Goal: Transaction & Acquisition: Purchase product/service

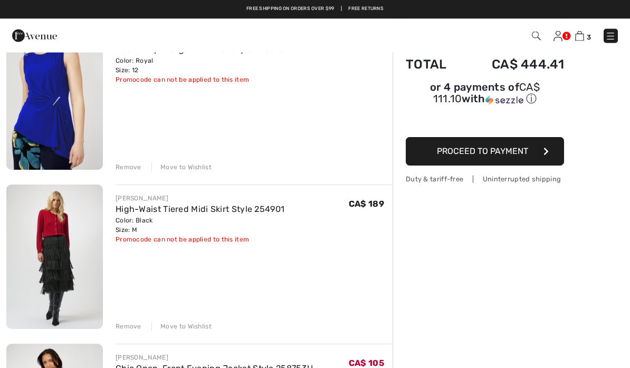
scroll to position [102, 0]
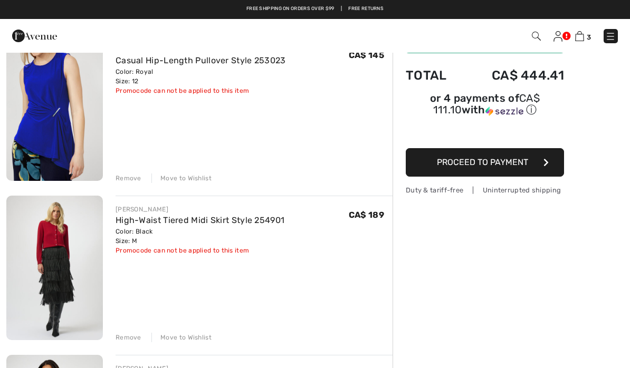
click at [134, 180] on div "Remove" at bounding box center [128, 178] width 26 height 9
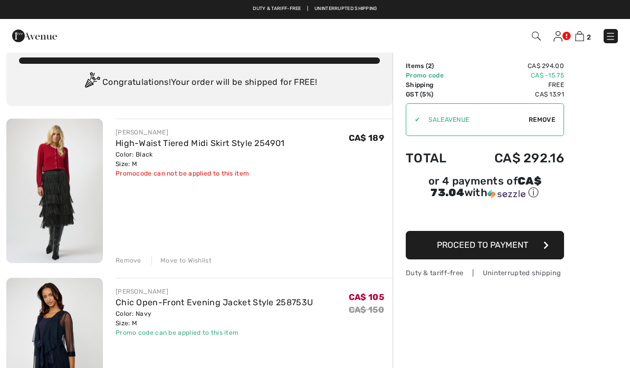
scroll to position [0, 0]
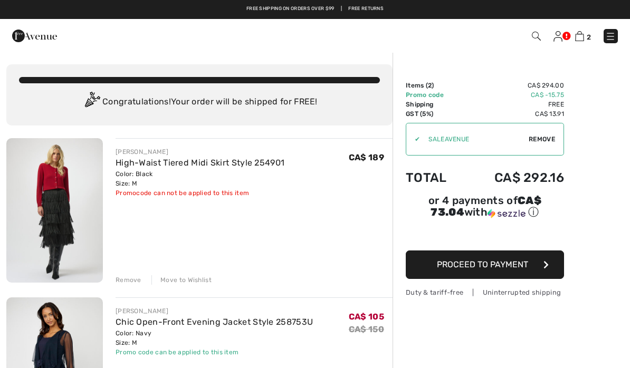
click at [37, 37] on img at bounding box center [34, 35] width 45 height 21
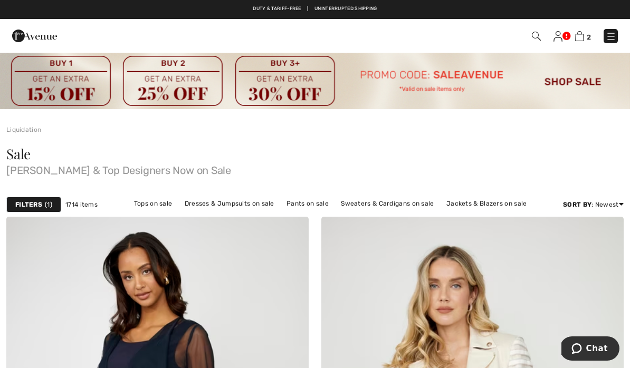
click at [579, 81] on img at bounding box center [315, 80] width 630 height 57
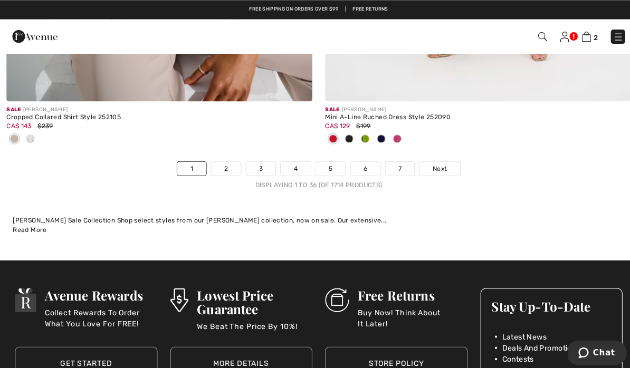
scroll to position [9385, 0]
click at [436, 162] on span "Next" at bounding box center [434, 166] width 14 height 9
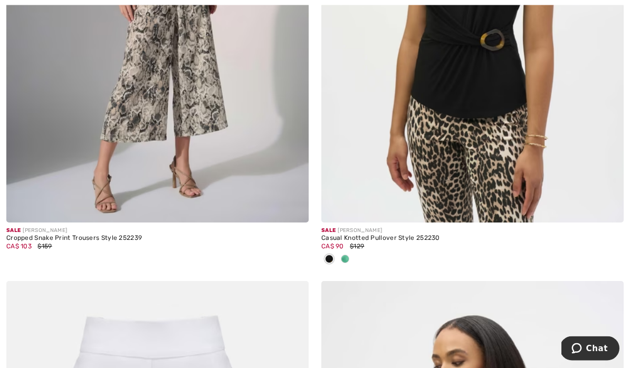
scroll to position [4631, 0]
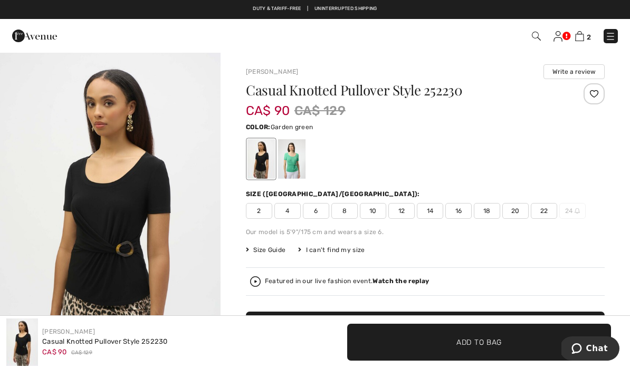
click at [293, 160] on div at bounding box center [291, 159] width 27 height 40
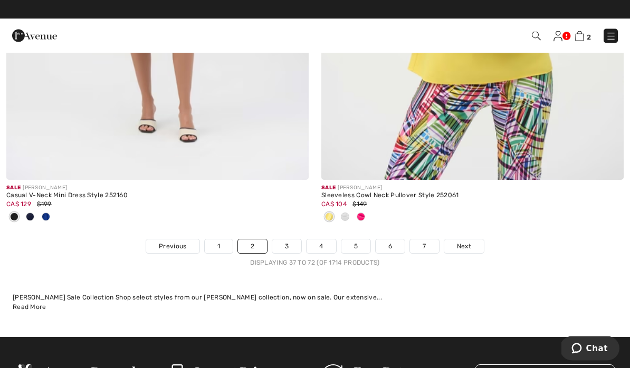
scroll to position [9382, 0]
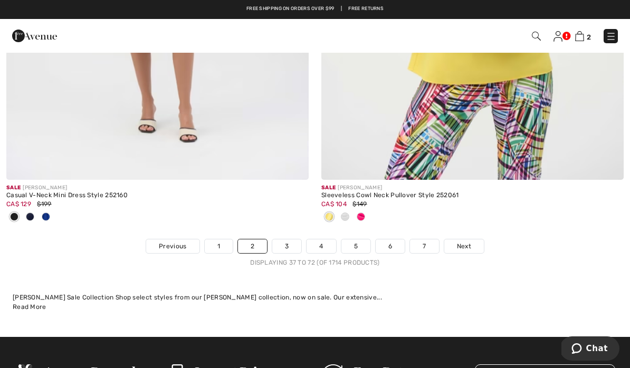
click at [461, 242] on span "Next" at bounding box center [464, 246] width 14 height 9
click at [465, 242] on span "Next" at bounding box center [464, 246] width 14 height 9
click at [460, 242] on span "Next" at bounding box center [464, 246] width 14 height 9
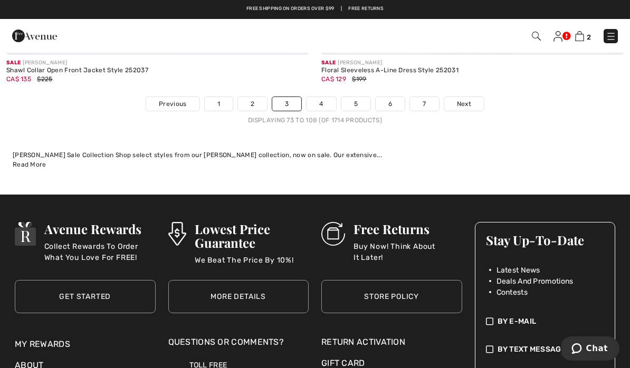
scroll to position [9558, 0]
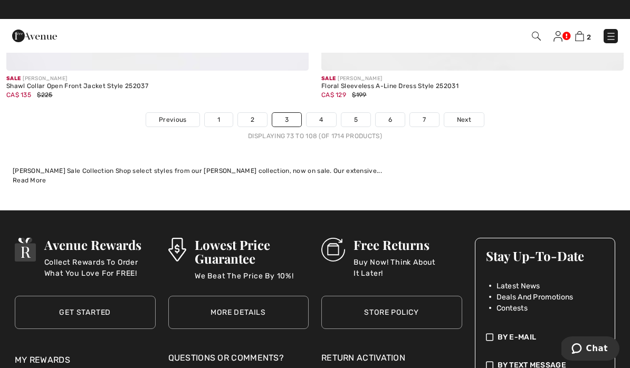
click at [471, 113] on link "Next" at bounding box center [464, 120] width 40 height 14
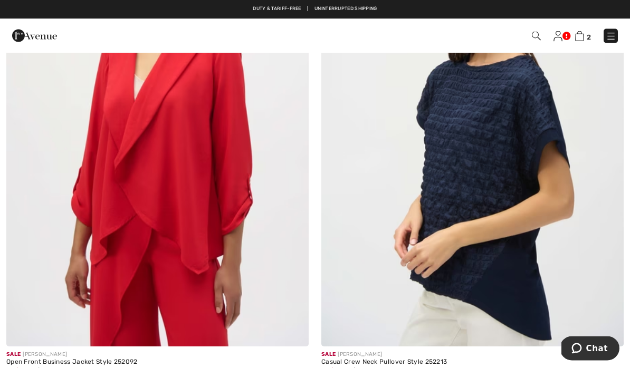
scroll to position [815, 0]
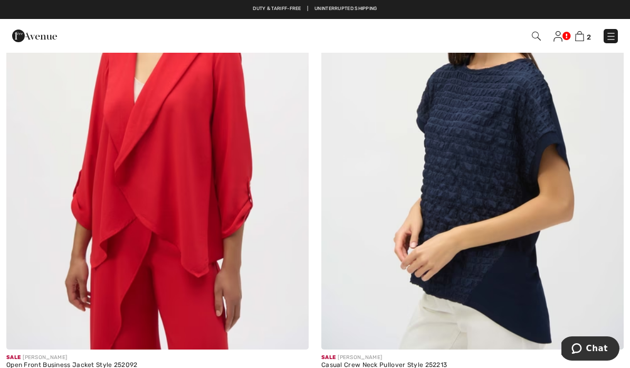
click at [124, 205] on img at bounding box center [157, 124] width 302 height 454
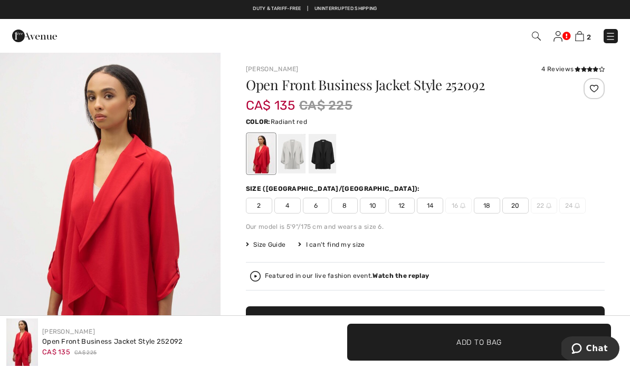
click at [328, 157] on div at bounding box center [322, 154] width 27 height 40
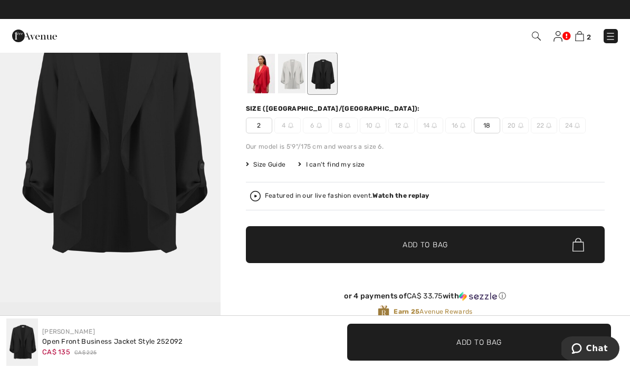
scroll to position [69, 0]
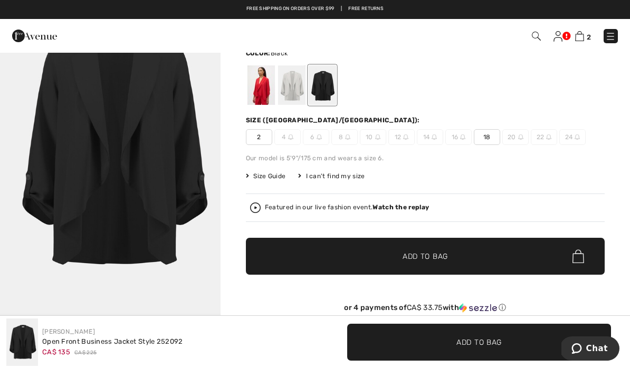
click at [264, 92] on div at bounding box center [260, 85] width 27 height 40
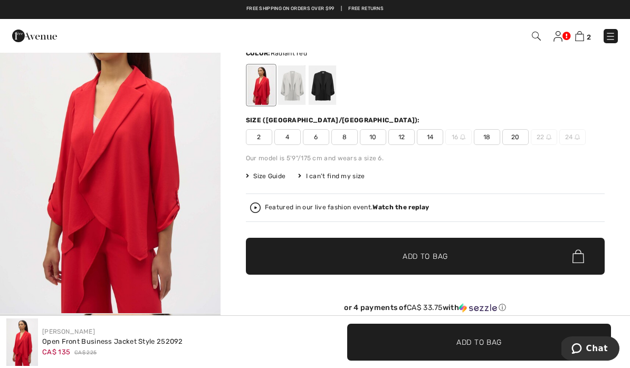
click at [296, 89] on div at bounding box center [291, 85] width 27 height 40
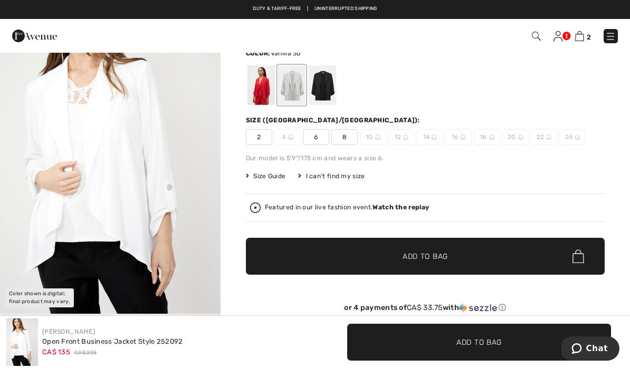
click at [324, 89] on div at bounding box center [322, 85] width 27 height 40
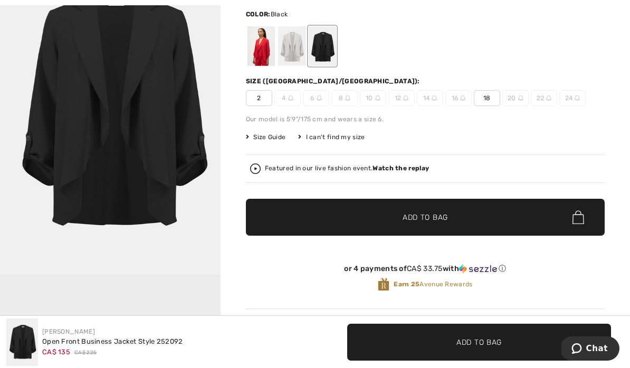
scroll to position [110, 0]
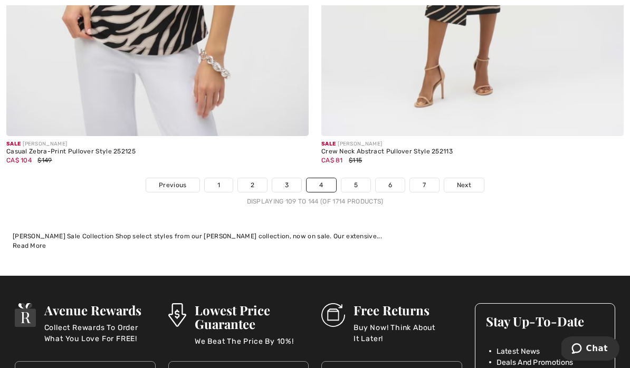
scroll to position [9378, 0]
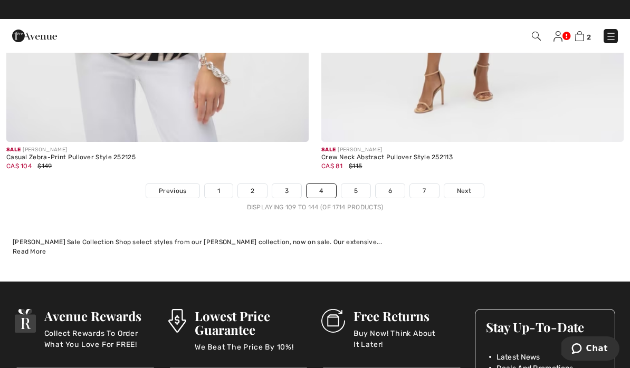
click at [464, 186] on span "Next" at bounding box center [464, 190] width 14 height 9
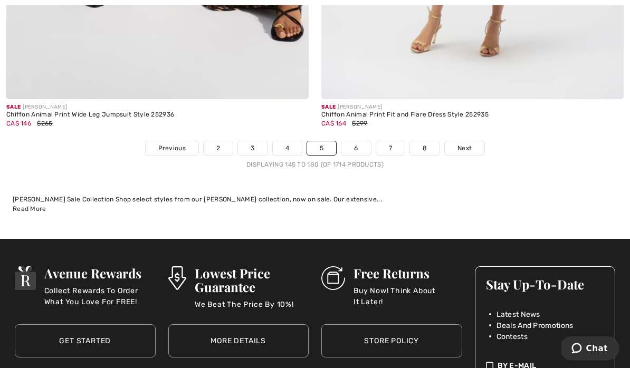
scroll to position [9399, 0]
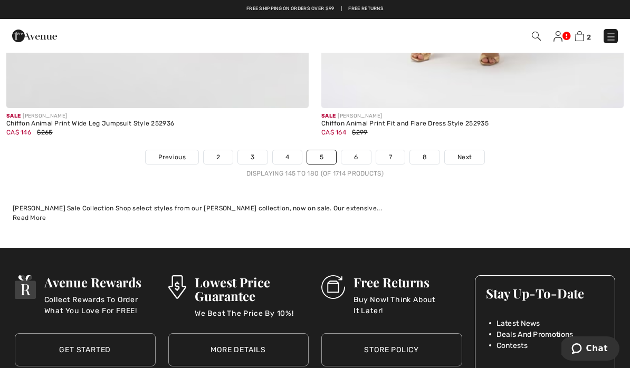
click at [464, 152] on span "Next" at bounding box center [464, 156] width 14 height 9
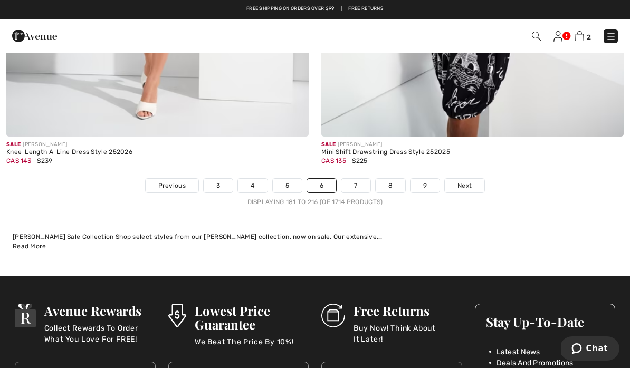
scroll to position [9181, 0]
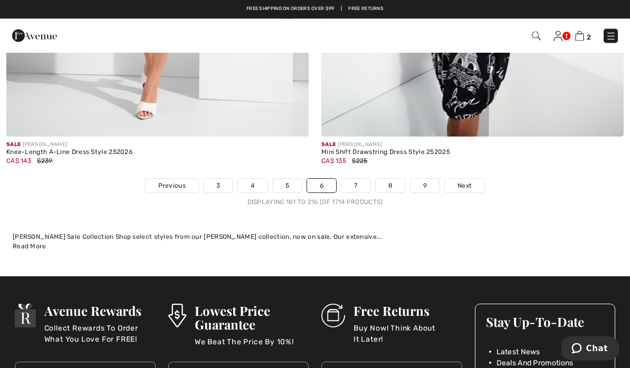
click at [460, 185] on link "Next" at bounding box center [465, 186] width 40 height 14
click at [463, 181] on span "Next" at bounding box center [464, 185] width 14 height 9
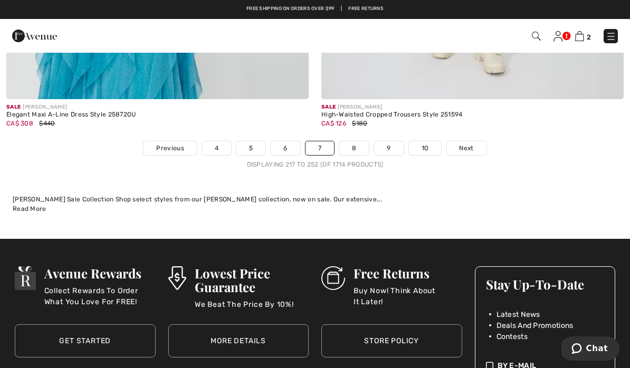
scroll to position [9506, 0]
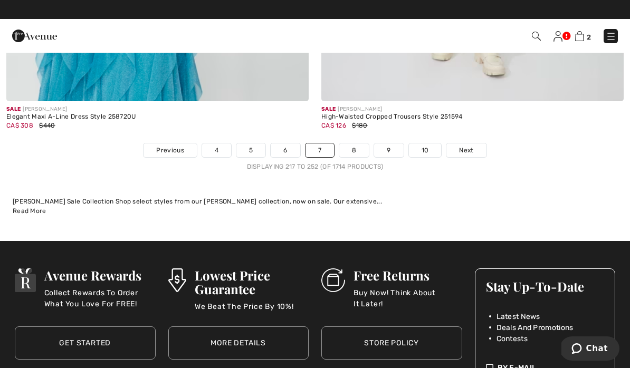
click at [468, 146] on span "Next" at bounding box center [466, 150] width 14 height 9
click at [462, 146] on span "Next" at bounding box center [466, 150] width 14 height 9
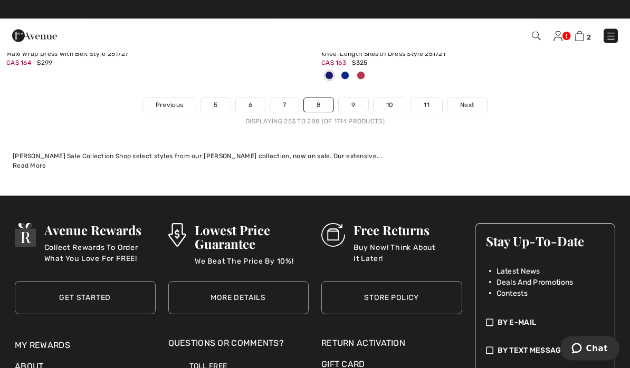
scroll to position [9537, 0]
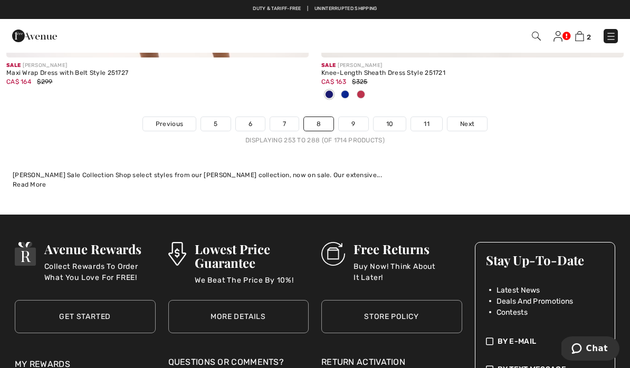
click at [464, 119] on span "Next" at bounding box center [467, 123] width 14 height 9
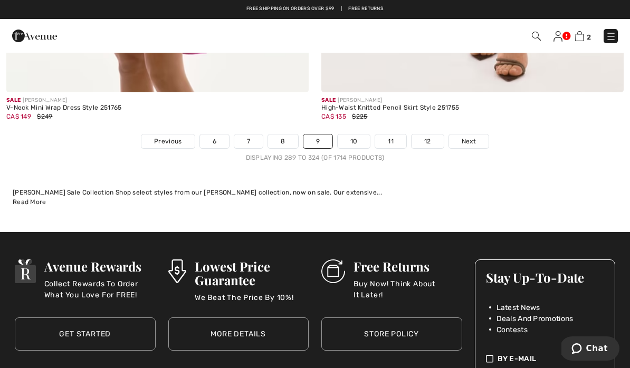
scroll to position [9483, 0]
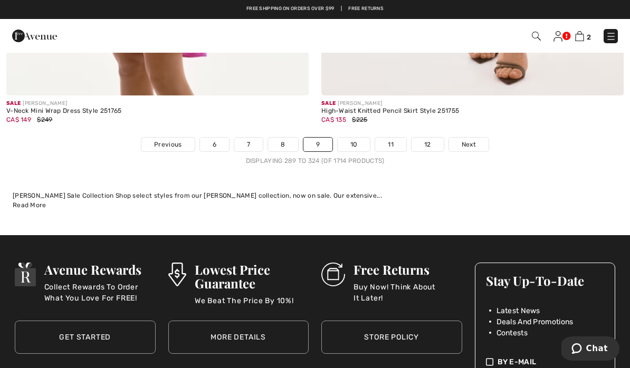
click at [468, 140] on span "Next" at bounding box center [468, 144] width 14 height 9
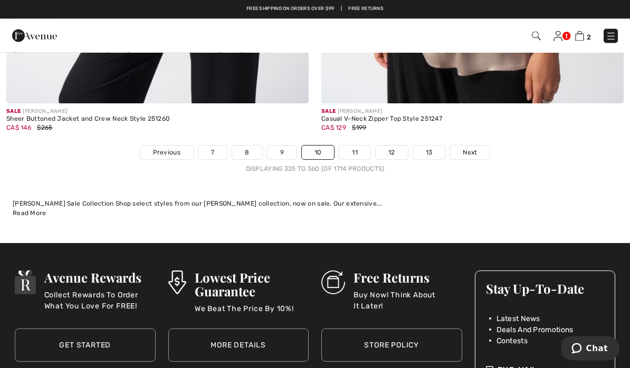
scroll to position [9459, 0]
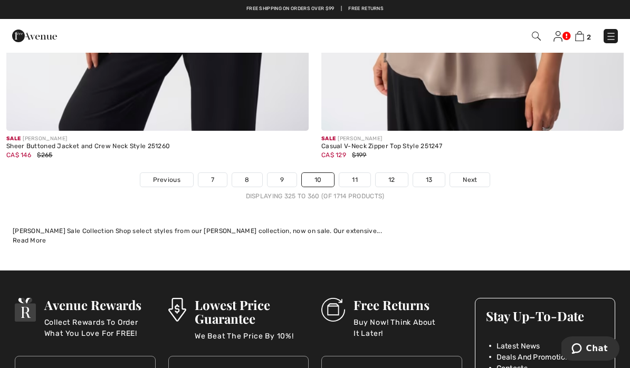
click at [472, 175] on span "Next" at bounding box center [470, 179] width 14 height 9
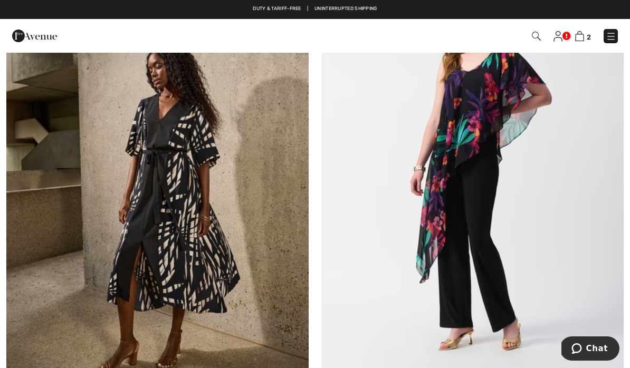
scroll to position [5843, 0]
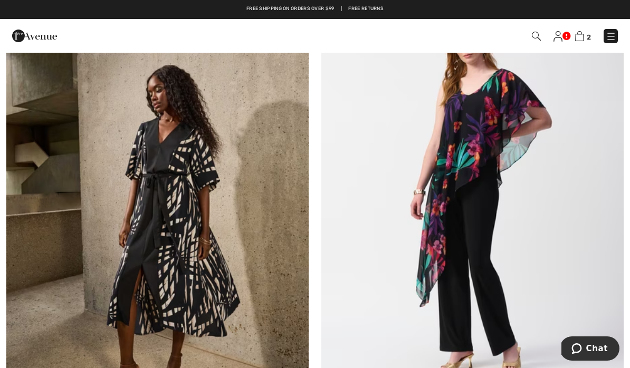
click at [500, 165] on img at bounding box center [472, 199] width 302 height 454
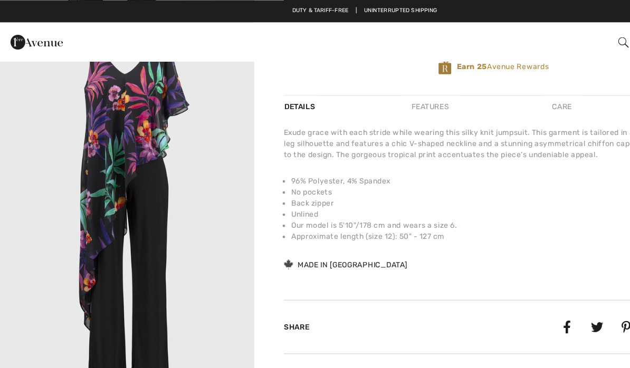
scroll to position [336, 0]
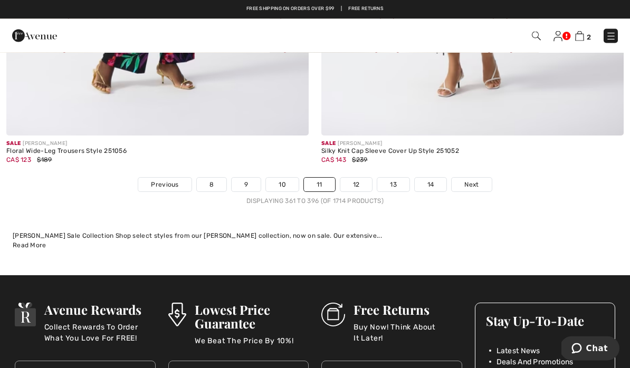
scroll to position [9217, 0]
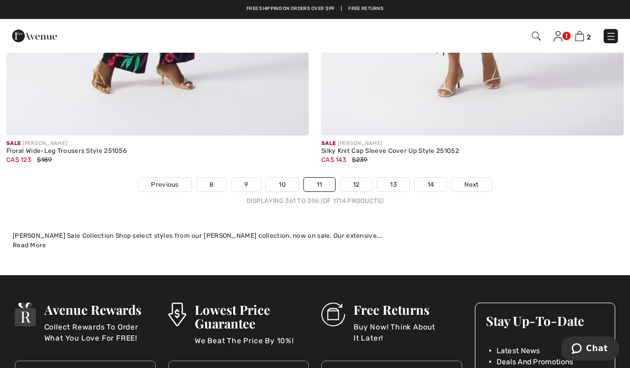
click at [470, 180] on span "Next" at bounding box center [471, 184] width 14 height 9
click at [471, 180] on span "Next" at bounding box center [471, 184] width 14 height 9
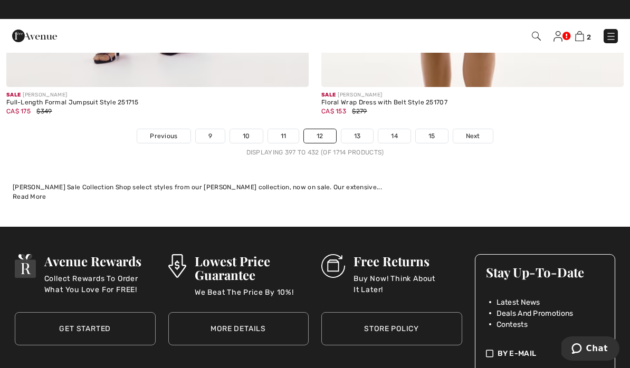
scroll to position [9501, 0]
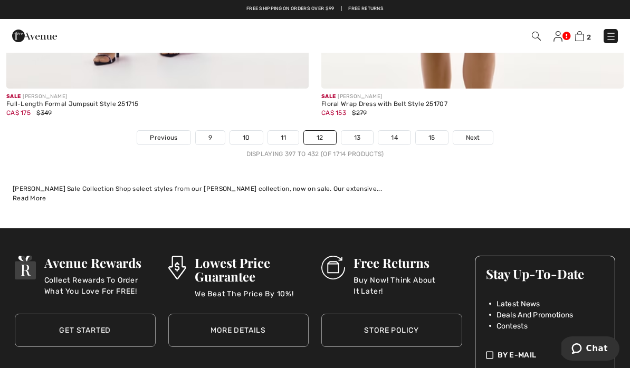
click at [476, 133] on span "Next" at bounding box center [473, 137] width 14 height 9
click at [479, 133] on span "Next" at bounding box center [473, 137] width 14 height 9
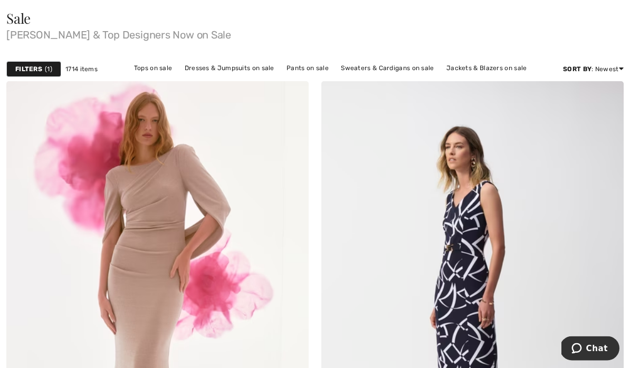
scroll to position [201, 0]
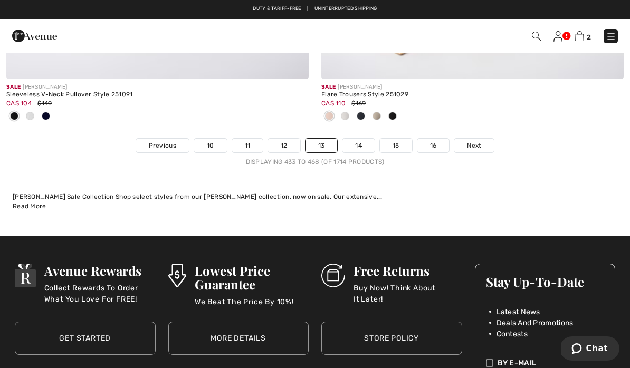
click at [476, 141] on span "Next" at bounding box center [474, 145] width 14 height 9
click at [477, 141] on span "Next" at bounding box center [474, 145] width 14 height 9
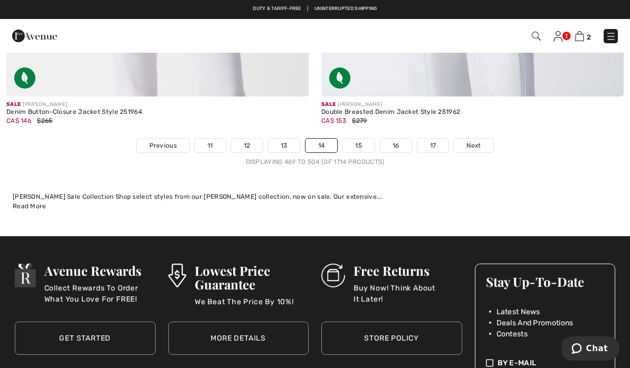
scroll to position [9343, 0]
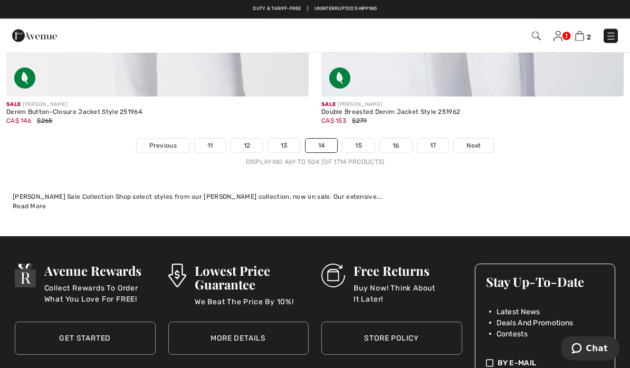
click at [476, 141] on span "Next" at bounding box center [473, 145] width 14 height 9
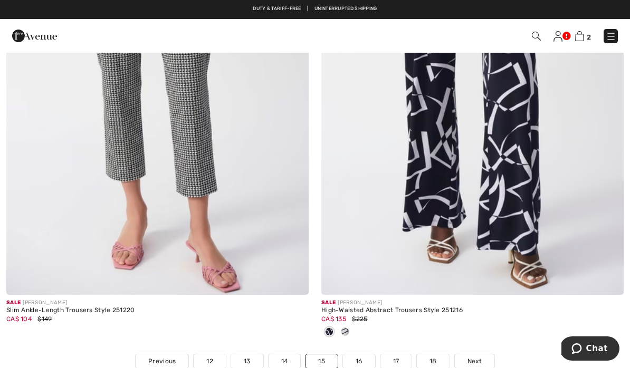
scroll to position [9173, 0]
